Goal: Book appointment/travel/reservation

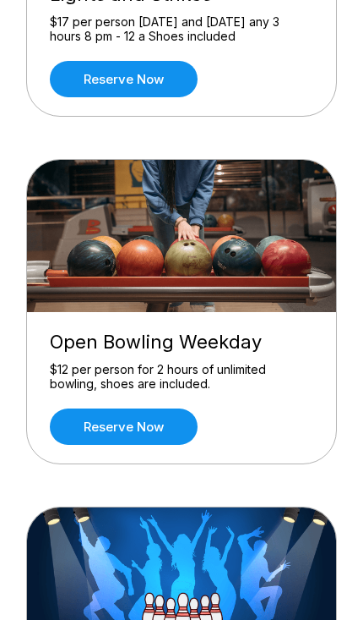
scroll to position [377, 0]
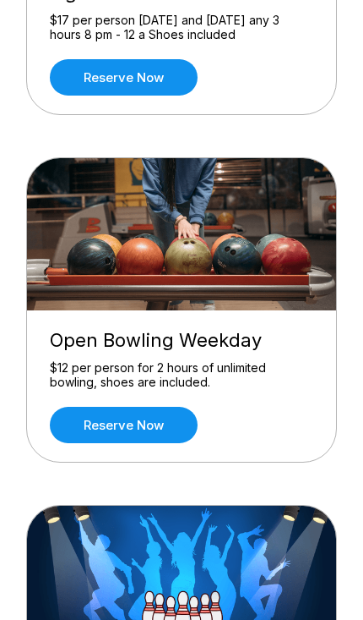
click at [151, 425] on link "Reserve now" at bounding box center [124, 425] width 148 height 36
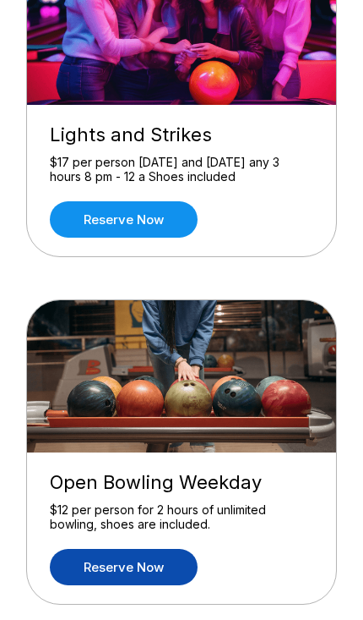
scroll to position [0, 0]
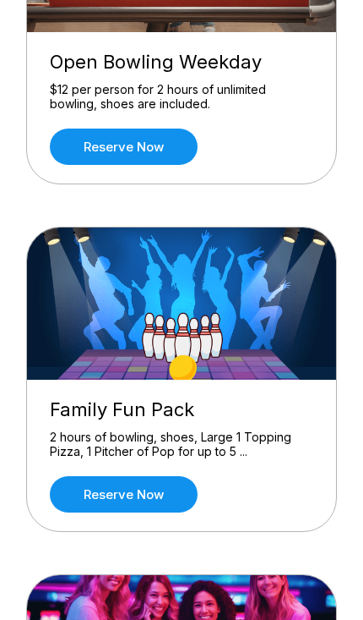
scroll to position [669, 0]
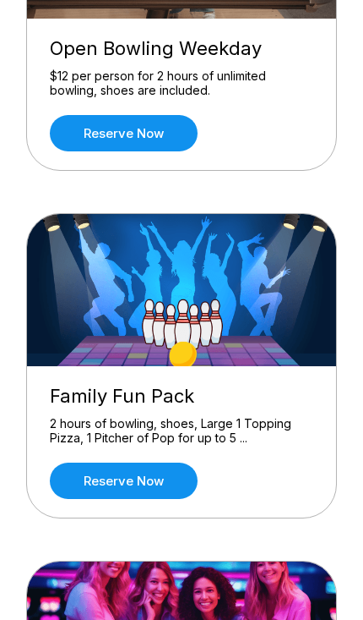
click at [121, 477] on link "Reserve now" at bounding box center [124, 480] width 148 height 36
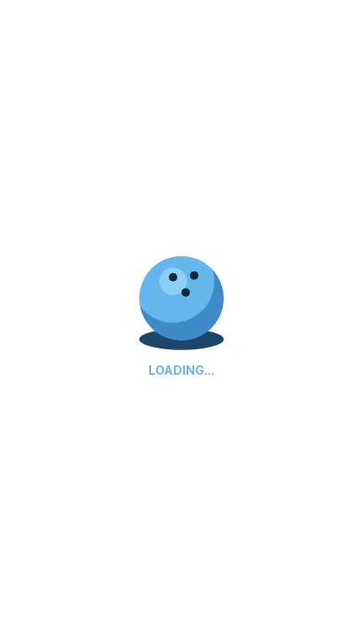
scroll to position [819, 0]
click at [192, 277] on div "LOADING..." at bounding box center [181, 310] width 363 height 620
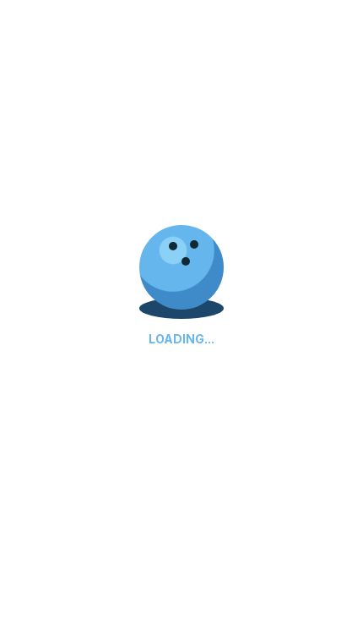
scroll to position [850, 0]
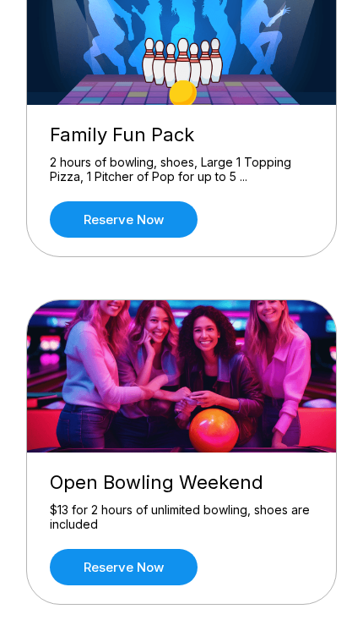
scroll to position [934, 0]
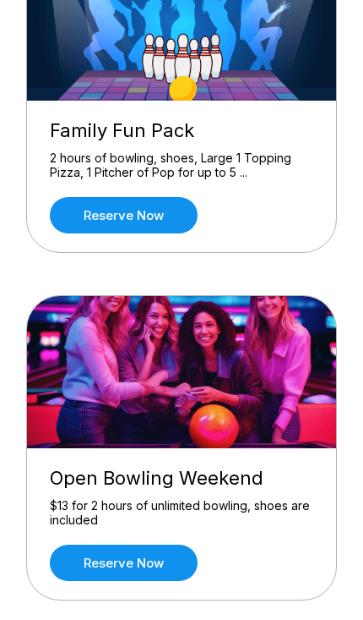
click at [172, 223] on link "Reserve now" at bounding box center [124, 215] width 148 height 36
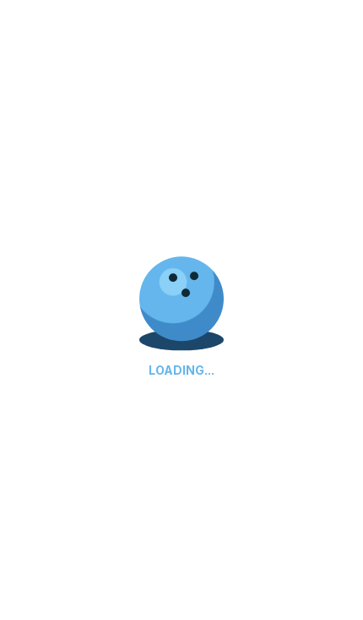
scroll to position [0, 0]
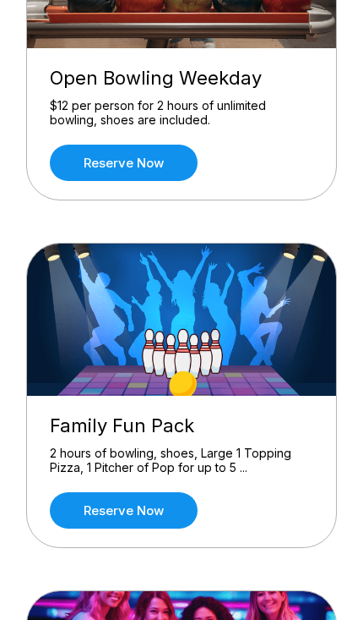
scroll to position [643, 0]
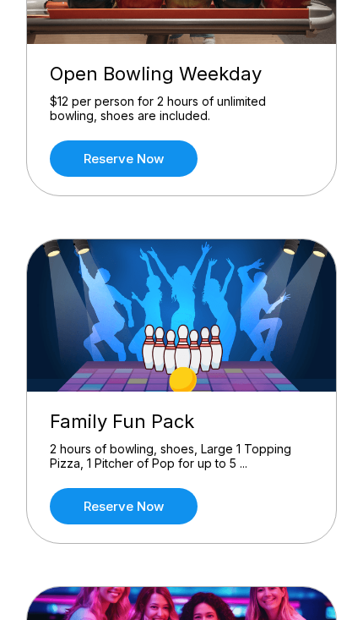
click at [112, 499] on link "Reserve now" at bounding box center [124, 506] width 148 height 36
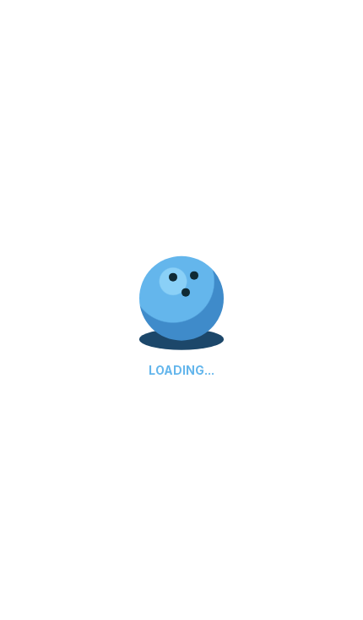
scroll to position [0, 0]
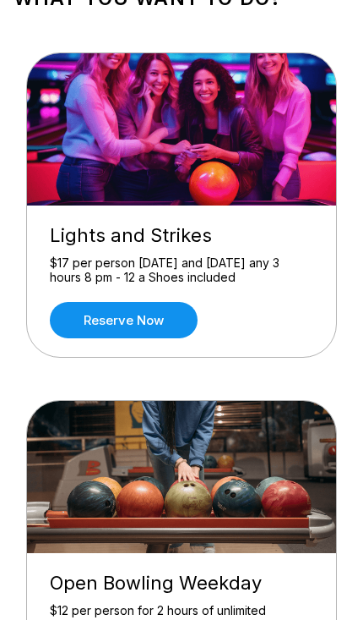
scroll to position [150, 0]
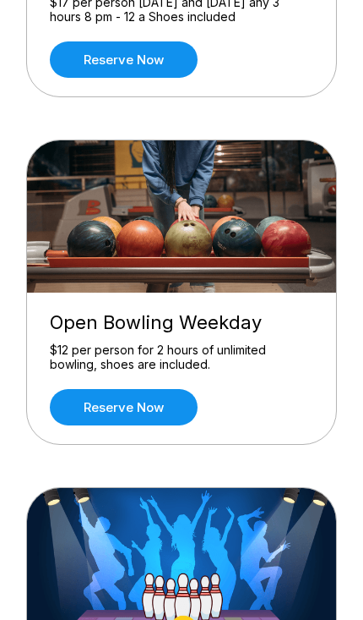
click at [90, 401] on link "Reserve now" at bounding box center [124, 407] width 148 height 36
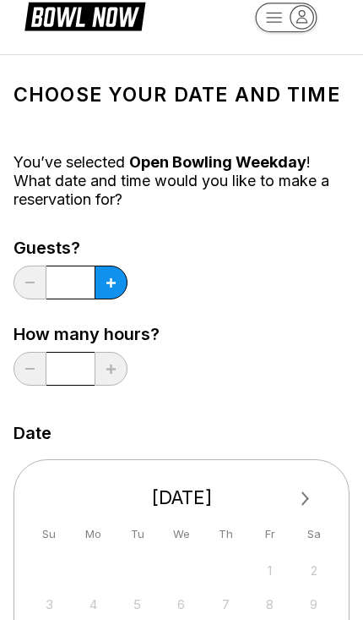
scroll to position [0, 0]
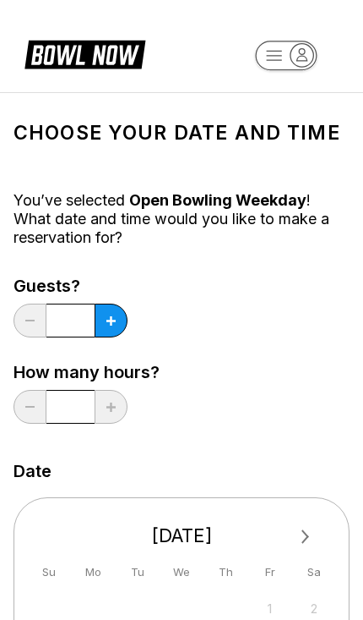
click at [114, 324] on icon at bounding box center [111, 320] width 9 height 9
click at [113, 314] on button at bounding box center [111, 320] width 33 height 34
click at [115, 317] on icon at bounding box center [111, 320] width 9 height 9
type input "*"
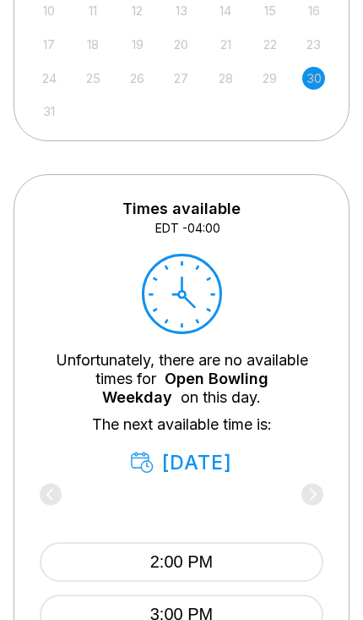
click at [117, 554] on button "2:00 PM" at bounding box center [182, 562] width 284 height 40
